Goal: Information Seeking & Learning: Find specific page/section

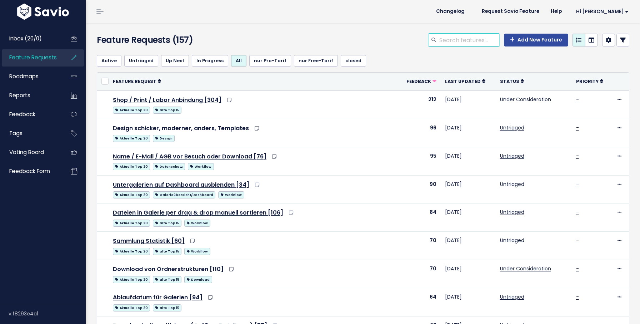
click at [472, 44] on input "search" at bounding box center [469, 40] width 61 height 13
type input "titelbild"
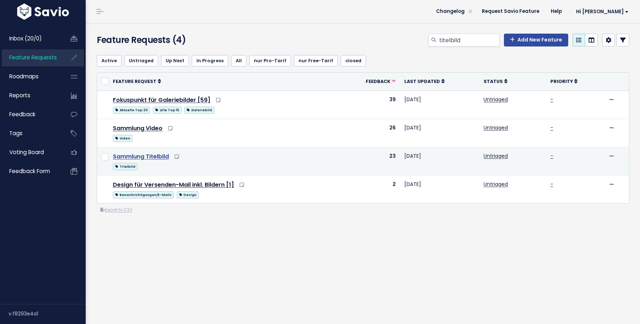
click at [150, 155] on link "Sammlung Titelbild" at bounding box center [141, 156] width 56 height 8
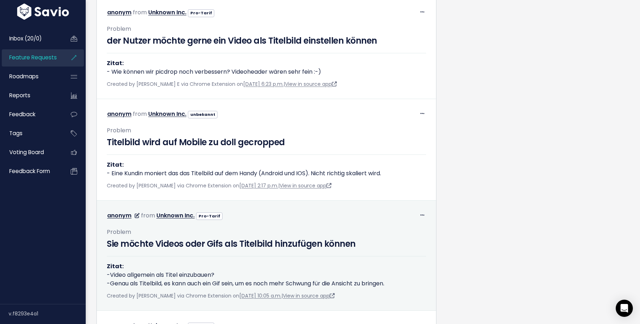
scroll to position [581, 0]
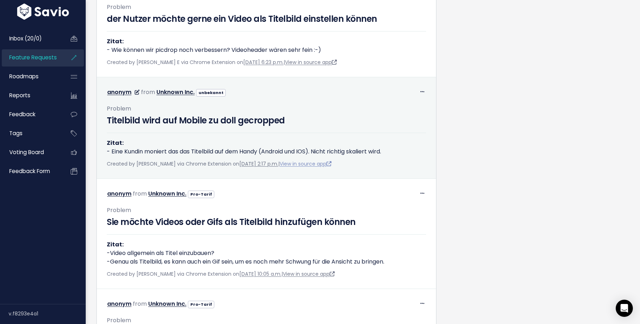
click at [331, 167] on link "View in source app" at bounding box center [306, 163] width 52 height 7
